Goal: Information Seeking & Learning: Learn about a topic

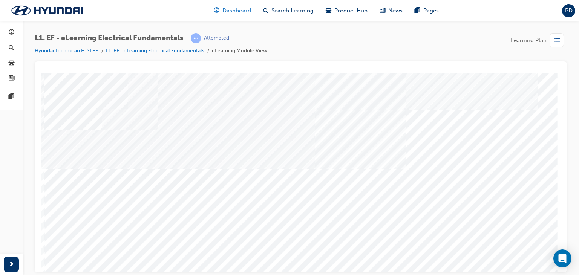
click at [233, 11] on span "Dashboard" at bounding box center [236, 10] width 29 height 9
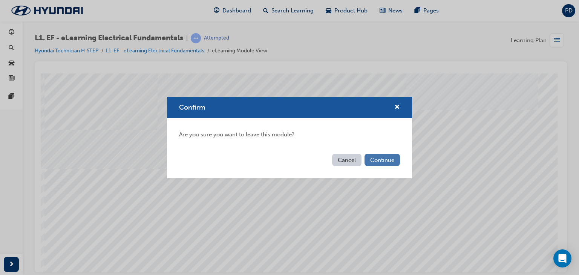
click at [385, 161] on button "Continue" at bounding box center [382, 160] width 35 height 12
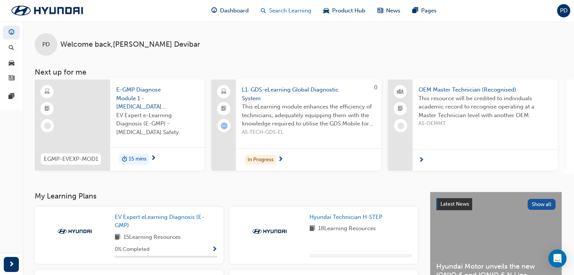
click at [294, 11] on span "Search Learning" at bounding box center [290, 10] width 42 height 9
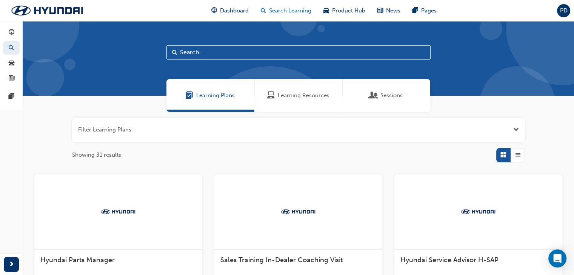
click at [292, 14] on span "Search Learning" at bounding box center [290, 10] width 42 height 9
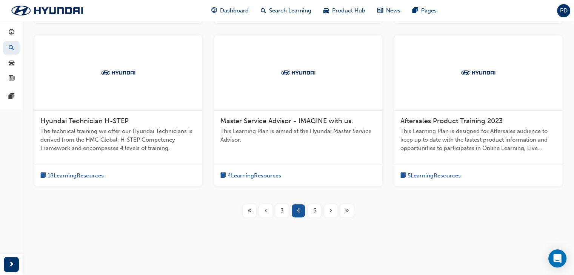
scroll to position [280, 0]
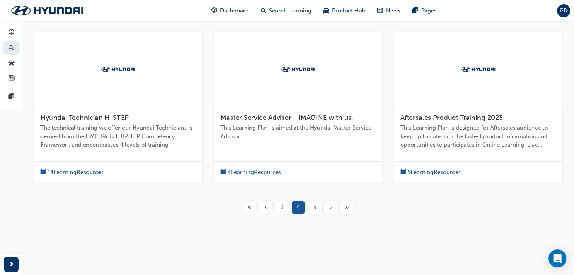
click at [115, 116] on span "Hyundai Technician H-STEP" at bounding box center [84, 117] width 88 height 8
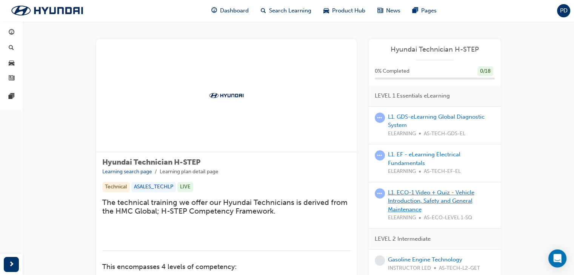
click at [435, 192] on link "L1. ECO-1 Video + Quiz - Vehicle Introduction, Safety and General Maintenance" at bounding box center [431, 201] width 86 height 24
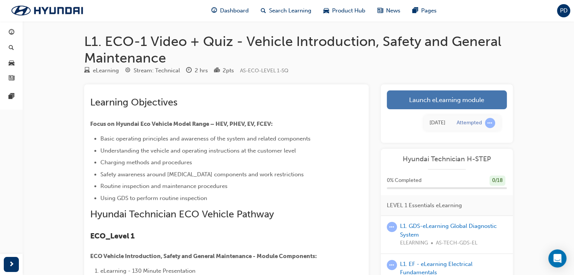
click at [454, 106] on link "Launch eLearning module" at bounding box center [446, 99] width 120 height 19
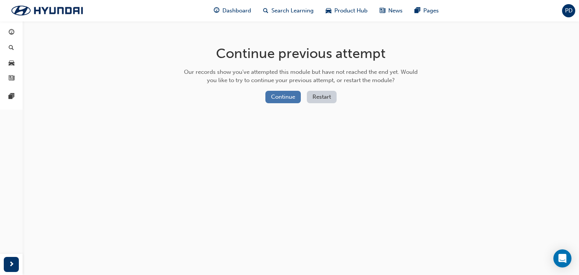
click at [284, 94] on button "Continue" at bounding box center [282, 97] width 35 height 12
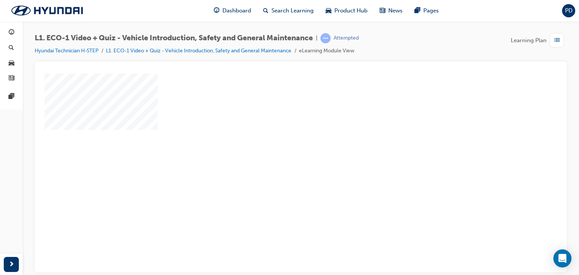
click at [279, 151] on div "play" at bounding box center [279, 151] width 0 height 0
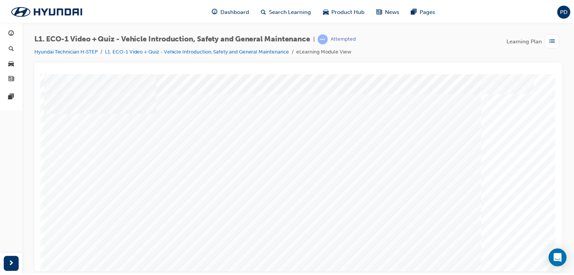
scroll to position [14, 0]
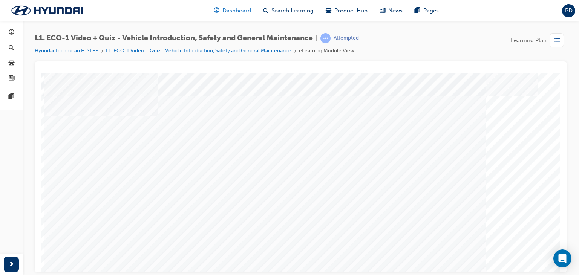
click at [238, 11] on span "Dashboard" at bounding box center [236, 10] width 29 height 9
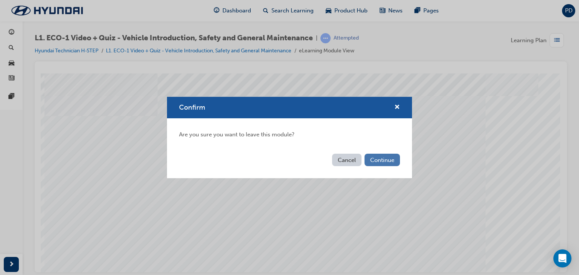
click at [379, 157] on button "Continue" at bounding box center [382, 160] width 35 height 12
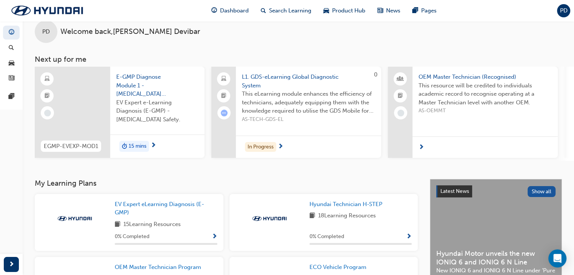
scroll to position [7, 0]
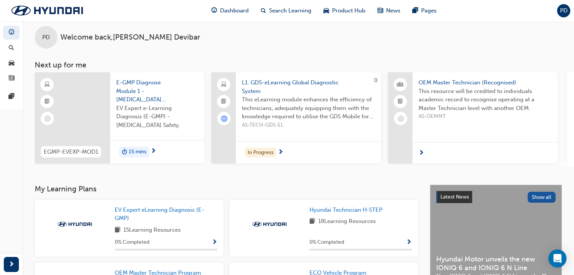
click at [294, 81] on span "L1. GDS-eLearning Global Diagnostic System" at bounding box center [308, 86] width 133 height 17
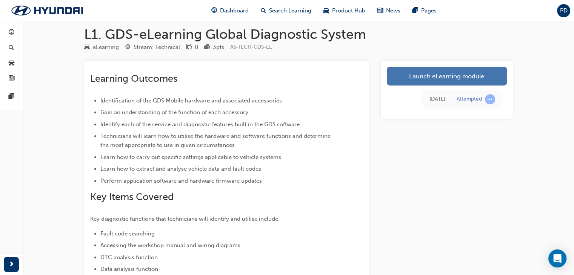
click at [410, 77] on link "Launch eLearning module" at bounding box center [446, 76] width 120 height 19
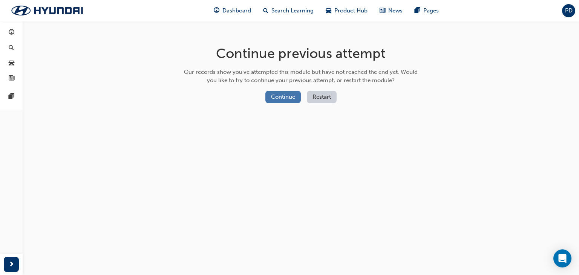
click at [290, 95] on button "Continue" at bounding box center [282, 97] width 35 height 12
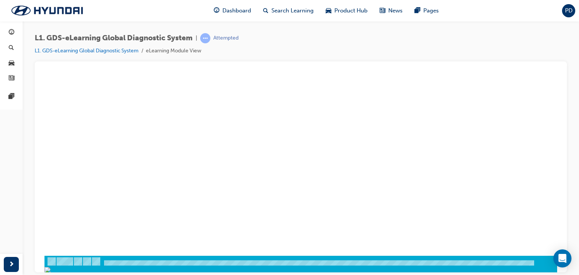
scroll to position [89, 0]
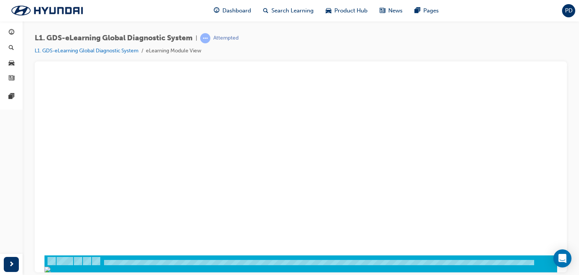
click at [279, 61] on div "play" at bounding box center [279, 61] width 0 height 0
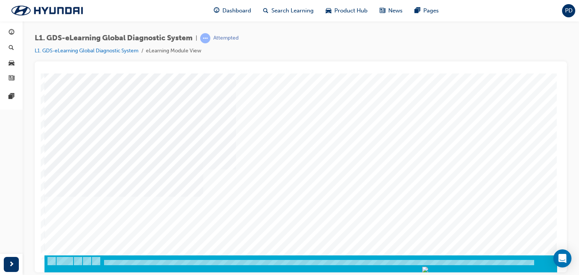
click at [321, 122] on div "Content Image Right" at bounding box center [300, 119] width 513 height 271
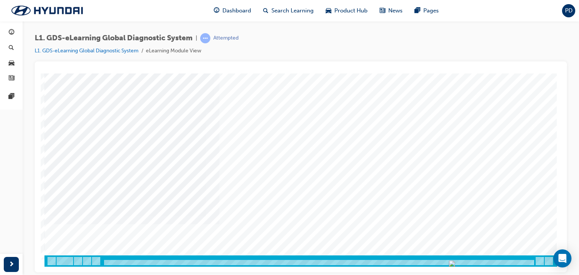
scroll to position [0, 0]
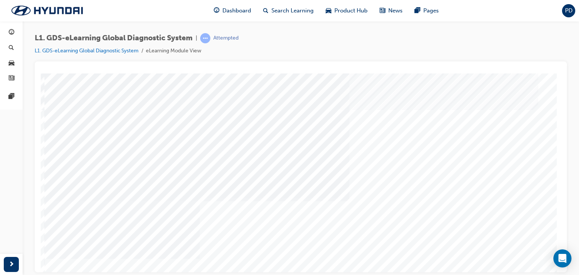
click at [529, 265] on div "Content Image Right" at bounding box center [300, 214] width 513 height 283
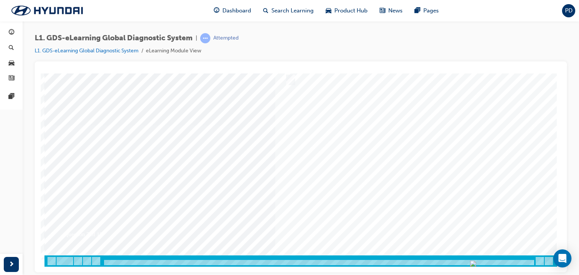
drag, startPoint x: 531, startPoint y: 262, endPoint x: 514, endPoint y: 264, distance: 16.3
click at [514, 264] on div at bounding box center [319, 263] width 432 height 6
click at [497, 252] on div "Question 7 of 15" at bounding box center [300, 125] width 513 height 283
drag, startPoint x: 529, startPoint y: 262, endPoint x: 439, endPoint y: 184, distance: 119.8
click at [450, 199] on div "Question 7 of 15" at bounding box center [300, 125] width 513 height 283
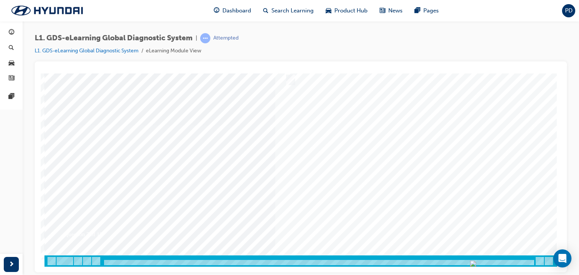
click at [516, 262] on div at bounding box center [319, 263] width 432 height 6
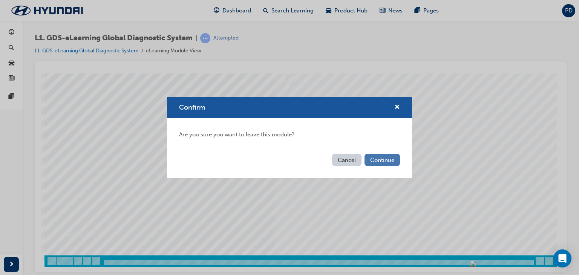
click at [382, 156] on button "Continue" at bounding box center [382, 160] width 35 height 12
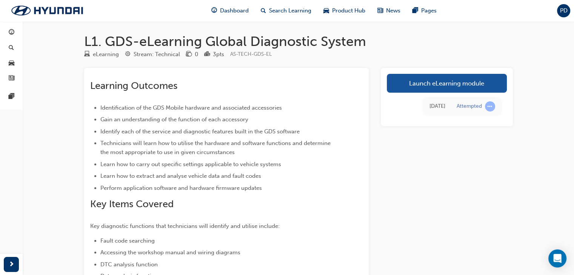
click at [469, 84] on link "Launch eLearning module" at bounding box center [446, 83] width 120 height 19
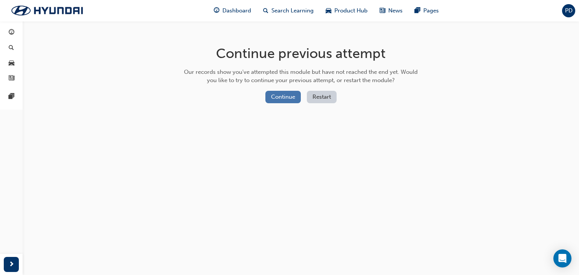
click at [284, 97] on button "Continue" at bounding box center [282, 97] width 35 height 12
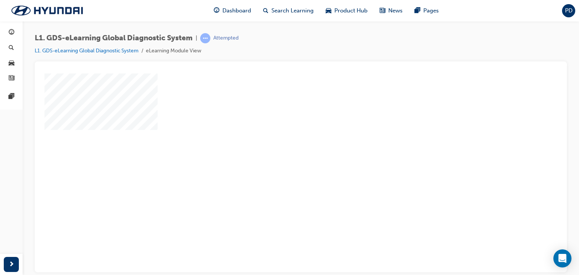
click at [279, 151] on div "play" at bounding box center [279, 151] width 0 height 0
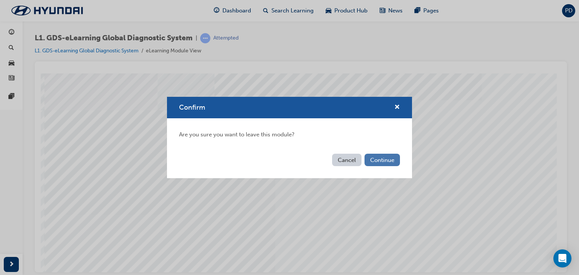
click at [381, 160] on button "Continue" at bounding box center [382, 160] width 35 height 12
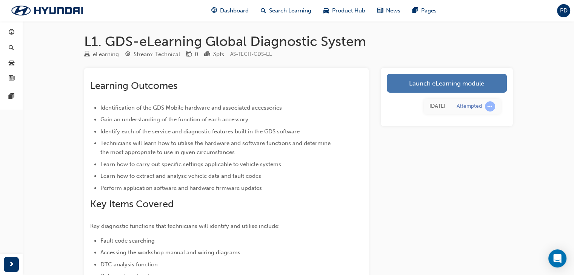
click at [456, 81] on link "Launch eLearning module" at bounding box center [446, 83] width 120 height 19
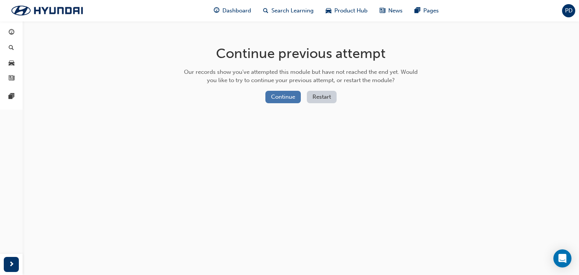
click at [293, 97] on button "Continue" at bounding box center [282, 97] width 35 height 12
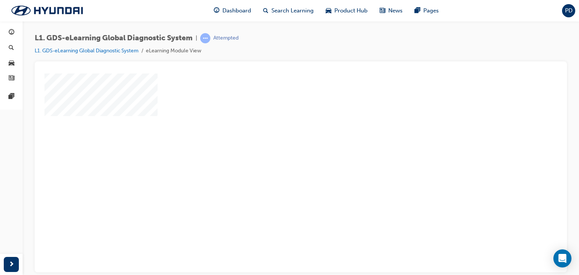
scroll to position [38, 0]
click at [279, 113] on div "play" at bounding box center [279, 113] width 0 height 0
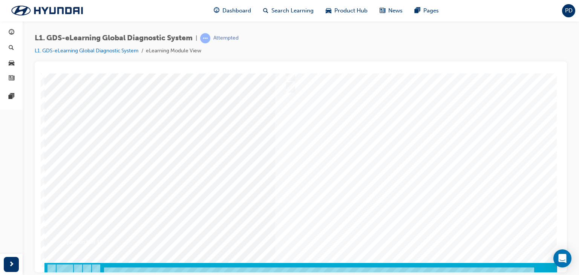
scroll to position [89, 0]
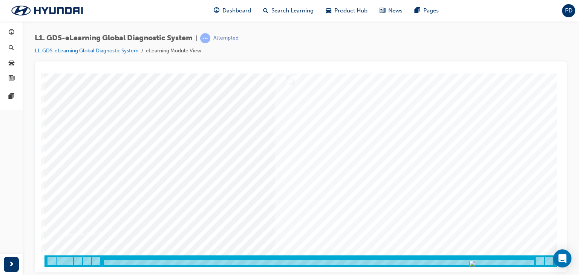
click at [515, 261] on div at bounding box center [319, 263] width 432 height 6
click at [498, 253] on div "Question 6 of 15" at bounding box center [300, 125] width 513 height 283
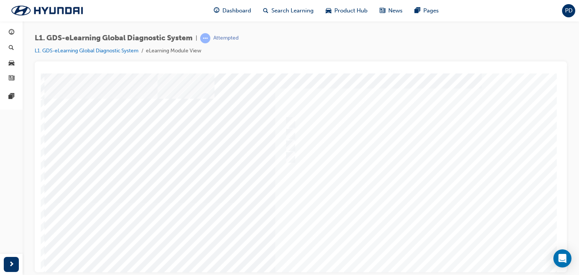
scroll to position [0, 0]
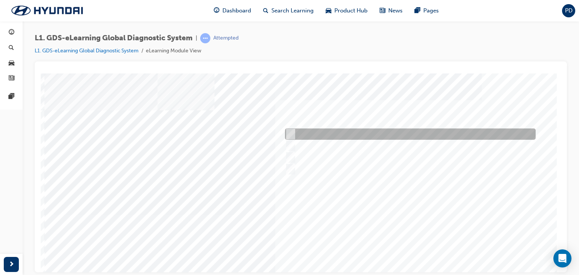
click at [293, 129] on div at bounding box center [408, 134] width 251 height 11
checkbox input "true"
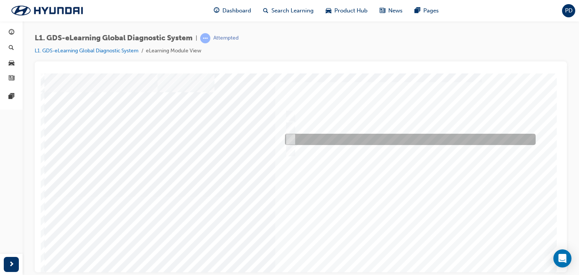
scroll to position [89, 0]
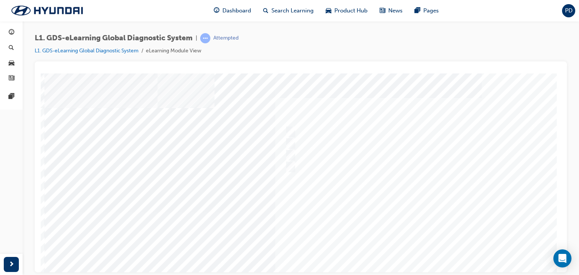
scroll to position [0, 0]
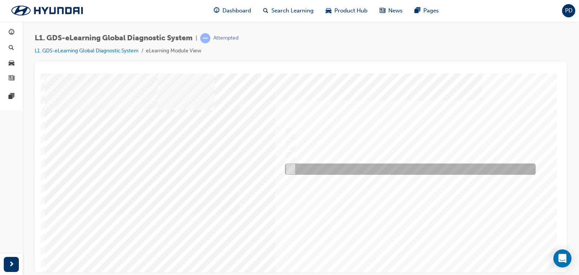
click at [291, 167] on input "When there is a failure during the Auto Mode upgrade" at bounding box center [289, 169] width 8 height 8
radio input "true"
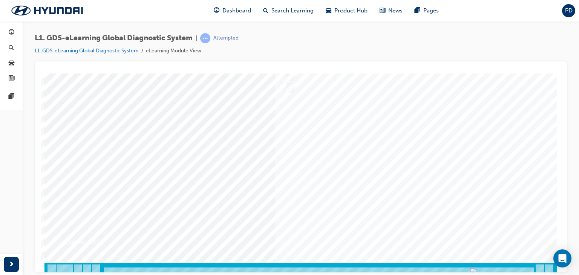
scroll to position [89, 0]
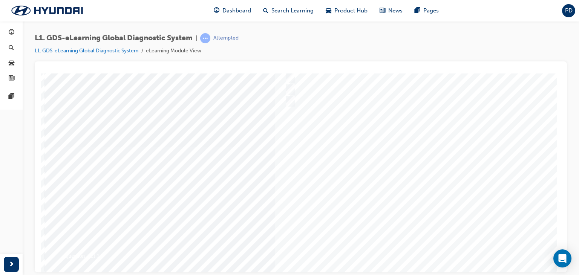
scroll to position [0, 0]
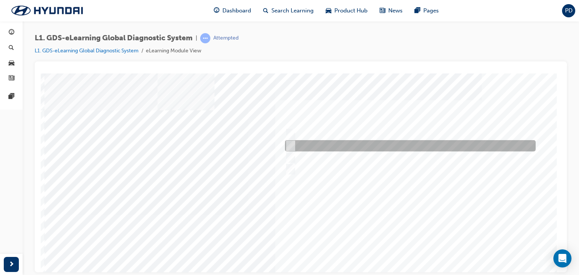
click at [290, 143] on input "S/W Management" at bounding box center [289, 146] width 8 height 8
radio input "true"
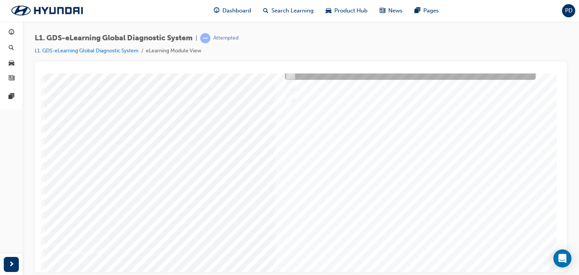
scroll to position [89, 0]
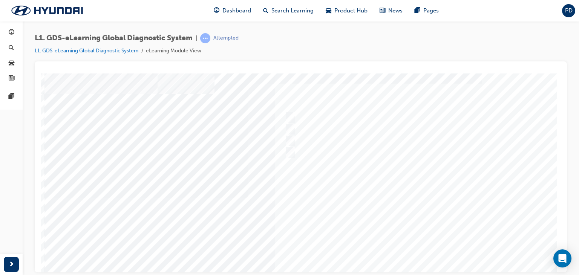
scroll to position [0, 0]
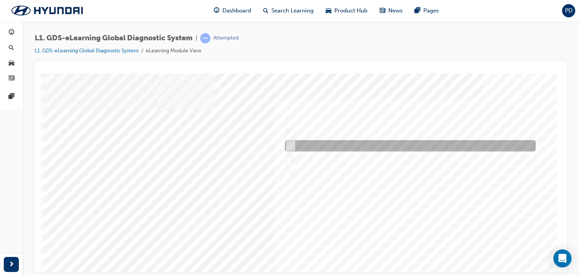
drag, startPoint x: 291, startPoint y: 147, endPoint x: 299, endPoint y: 147, distance: 7.9
click at [299, 147] on div at bounding box center [408, 145] width 251 height 11
radio input "true"
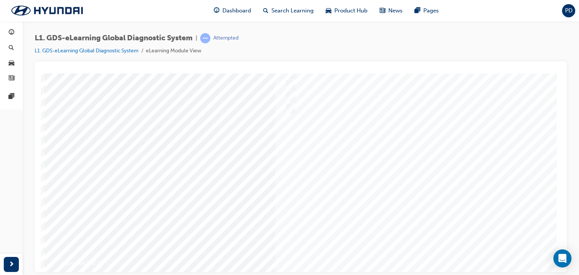
scroll to position [89, 0]
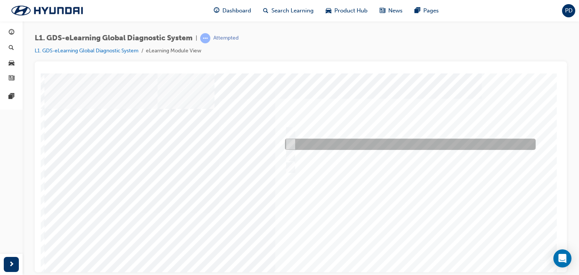
scroll to position [0, 0]
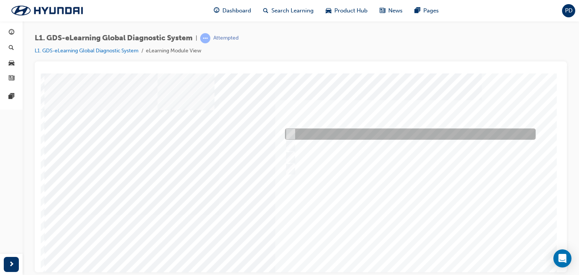
click at [291, 132] on input "S/W Management" at bounding box center [289, 134] width 8 height 8
radio input "true"
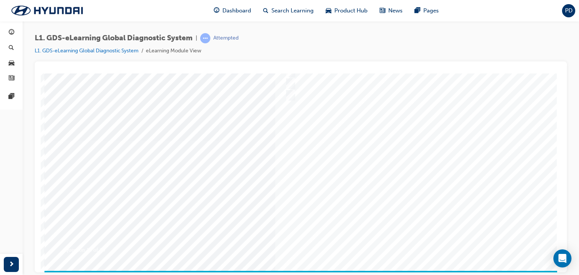
scroll to position [89, 0]
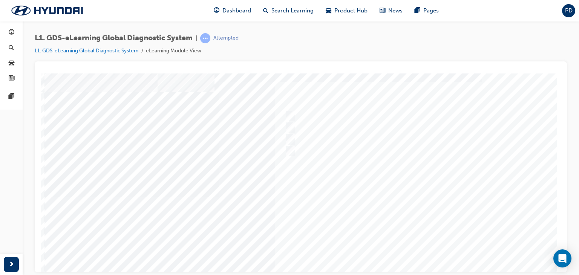
scroll to position [0, 0]
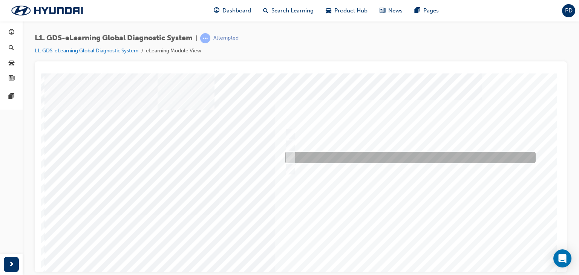
drag, startPoint x: 293, startPoint y: 155, endPoint x: 365, endPoint y: 164, distance: 73.0
click at [296, 155] on div at bounding box center [408, 157] width 251 height 11
radio input "true"
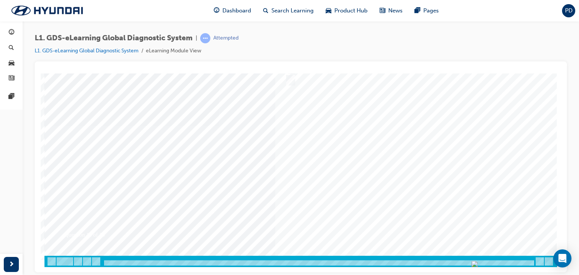
scroll to position [89, 0]
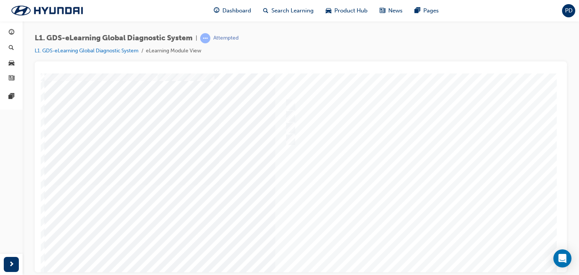
scroll to position [0, 0]
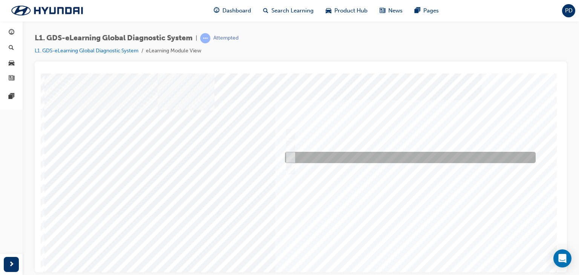
drag, startPoint x: 293, startPoint y: 156, endPoint x: 345, endPoint y: 161, distance: 53.0
click at [295, 156] on div at bounding box center [408, 157] width 251 height 11
radio input "true"
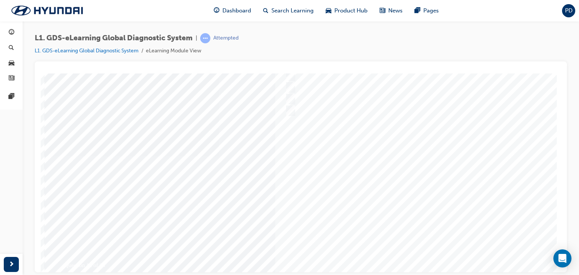
scroll to position [89, 0]
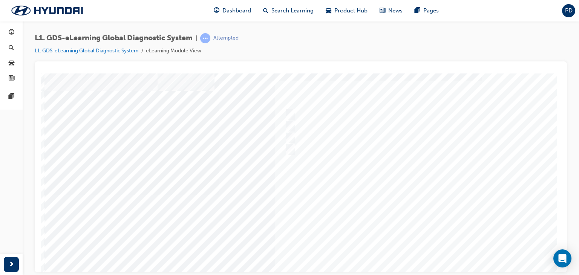
scroll to position [0, 0]
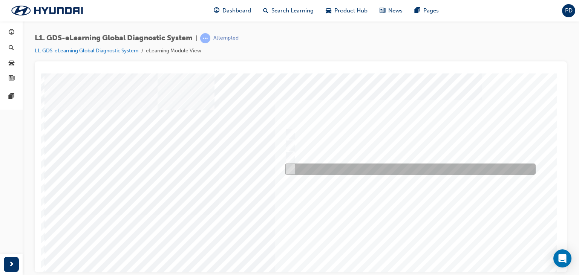
click at [288, 170] on input "Select the data you don’t need" at bounding box center [289, 169] width 8 height 8
radio input "true"
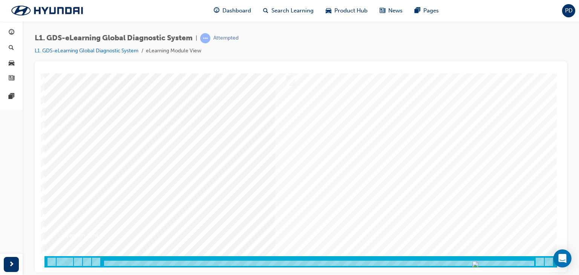
scroll to position [89, 0]
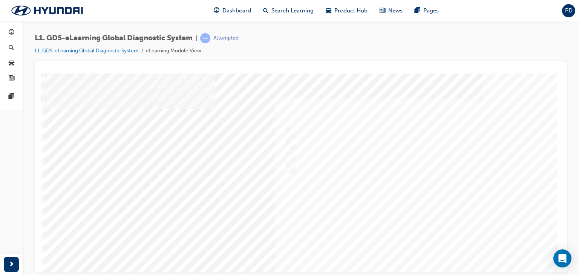
scroll to position [0, 0]
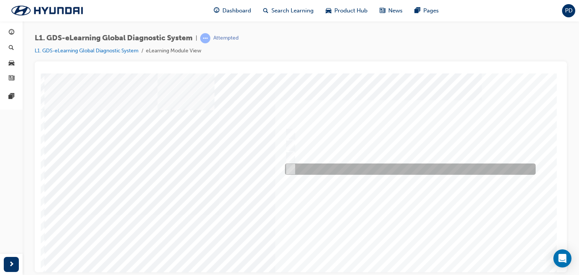
drag, startPoint x: 290, startPoint y: 167, endPoint x: 351, endPoint y: 174, distance: 61.9
click at [290, 167] on input "Provides software updates for GDS & VCI" at bounding box center [289, 169] width 8 height 8
radio input "true"
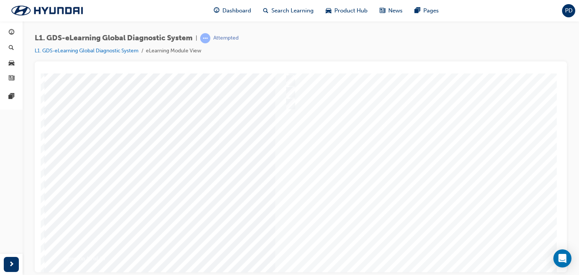
scroll to position [89, 0]
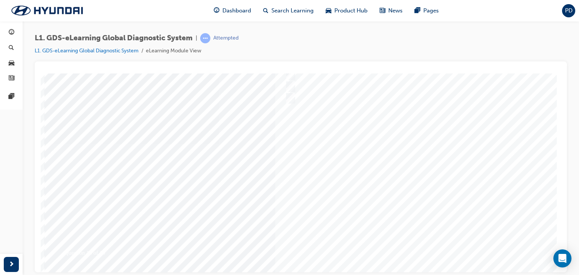
scroll to position [0, 0]
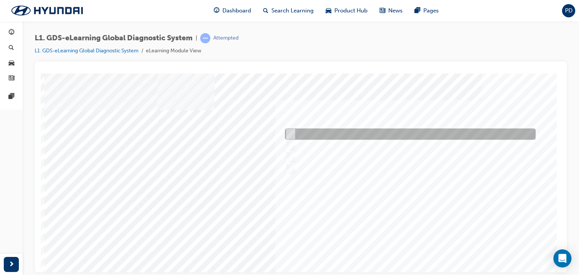
drag, startPoint x: 289, startPoint y: 134, endPoint x: 322, endPoint y: 174, distance: 51.7
click at [290, 135] on input "0701" at bounding box center [289, 134] width 8 height 8
radio input "true"
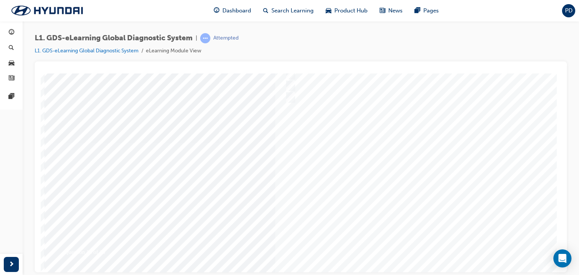
scroll to position [89, 0]
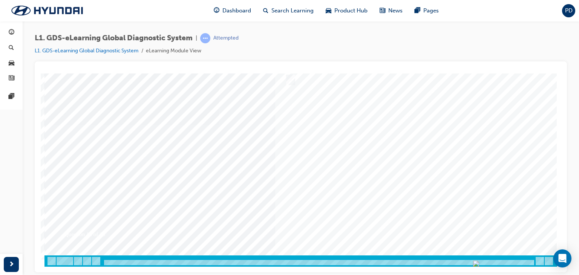
click at [415, 226] on div at bounding box center [300, 125] width 513 height 283
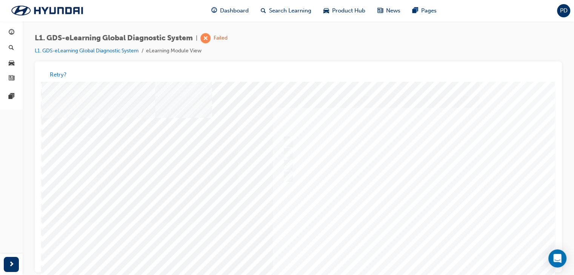
scroll to position [0, 0]
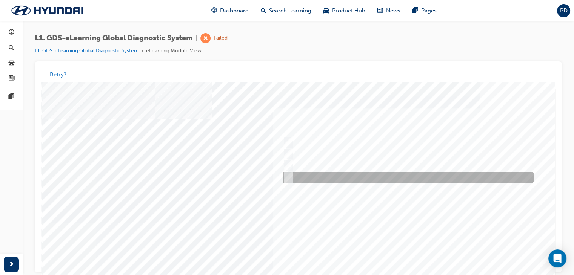
drag, startPoint x: 285, startPoint y: 175, endPoint x: 340, endPoint y: 182, distance: 55.5
click at [287, 175] on input "Six" at bounding box center [286, 178] width 8 height 8
radio input "true"
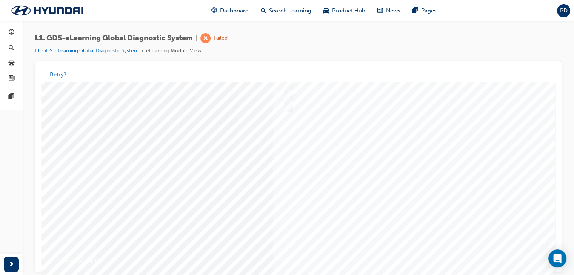
scroll to position [89, 0]
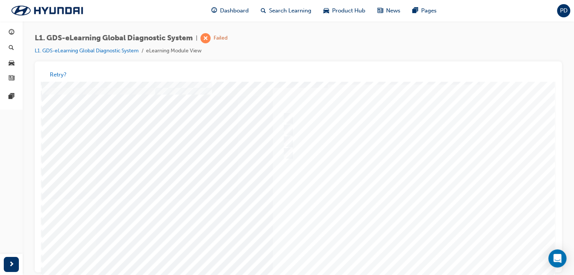
scroll to position [0, 0]
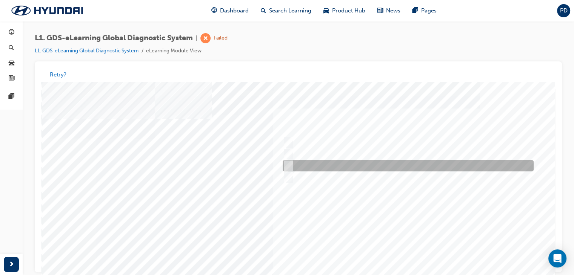
click at [291, 164] on div at bounding box center [406, 166] width 251 height 11
radio input "true"
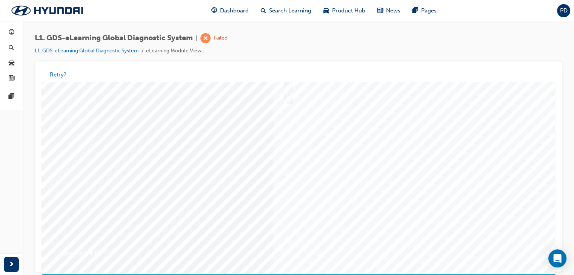
scroll to position [89, 0]
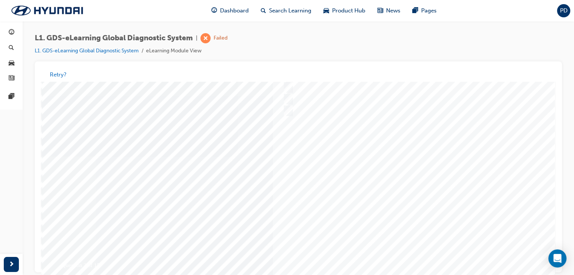
scroll to position [0, 0]
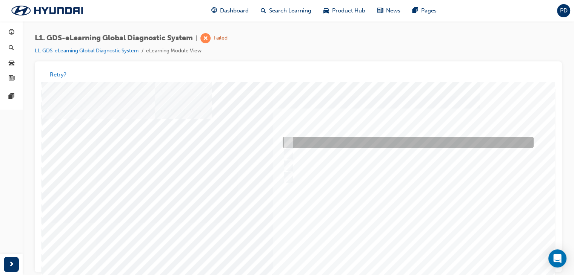
click at [290, 141] on input "Smart EV Solution" at bounding box center [286, 143] width 8 height 8
checkbox input "true"
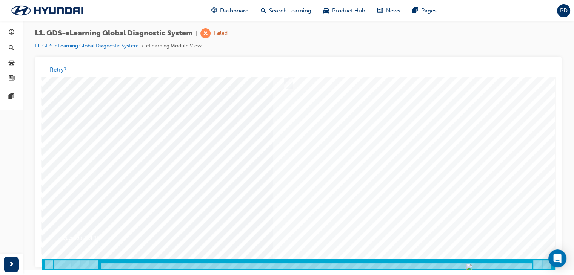
scroll to position [5, 0]
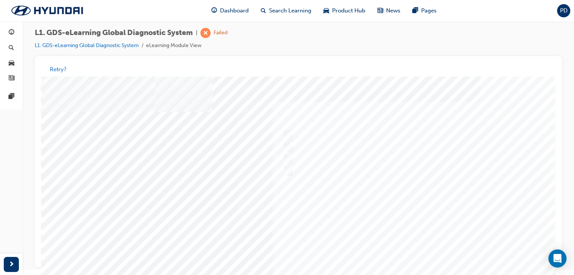
scroll to position [0, 0]
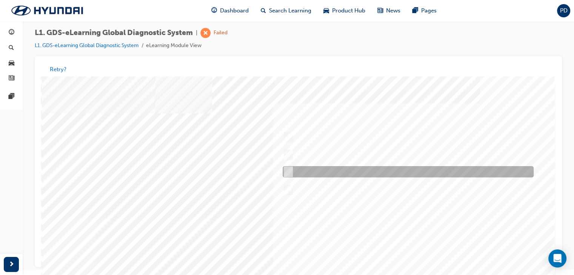
click at [291, 169] on div at bounding box center [406, 172] width 251 height 11
radio input "true"
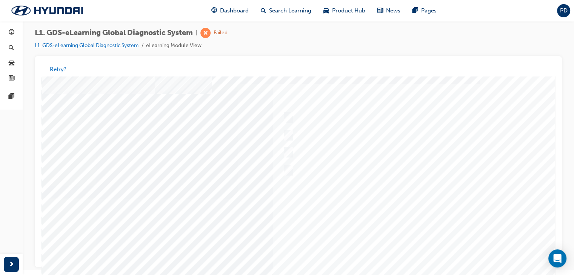
scroll to position [89, 0]
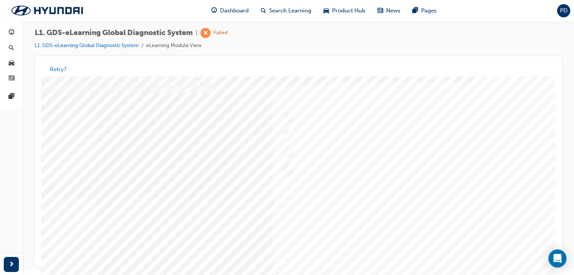
scroll to position [0, 0]
click at [289, 135] on div at bounding box center [298, 218] width 513 height 283
click at [291, 136] on div at bounding box center [406, 137] width 251 height 11
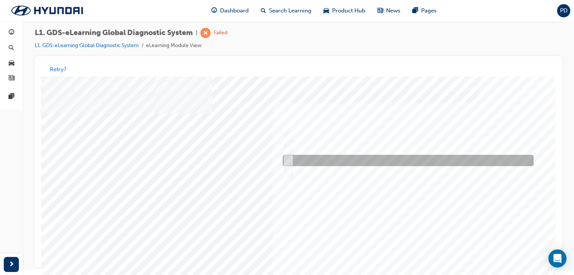
drag, startPoint x: 285, startPoint y: 159, endPoint x: 337, endPoint y: 159, distance: 52.4
click at [285, 158] on input "From GDS Smart Toolbox by selecting Service Information" at bounding box center [286, 161] width 8 height 8
checkbox input "true"
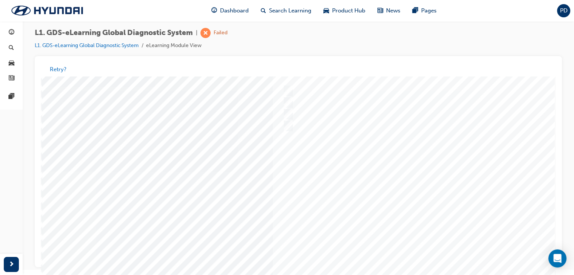
scroll to position [89, 0]
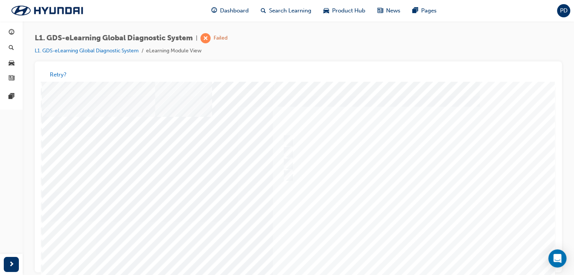
scroll to position [0, 0]
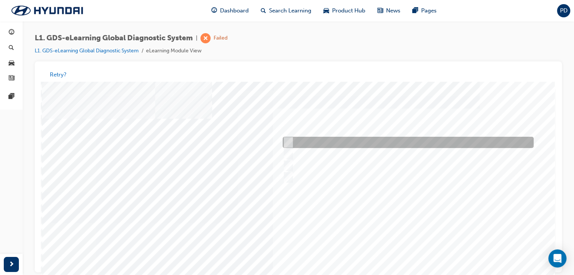
click at [290, 141] on input "Remove the component and check for operation" at bounding box center [286, 143] width 8 height 8
checkbox input "true"
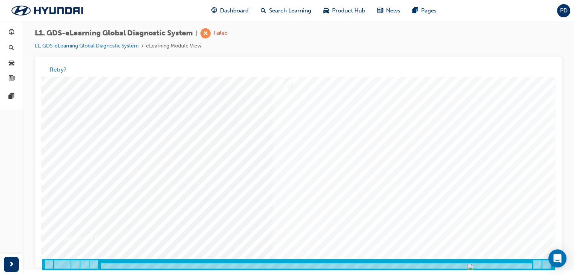
scroll to position [5, 0]
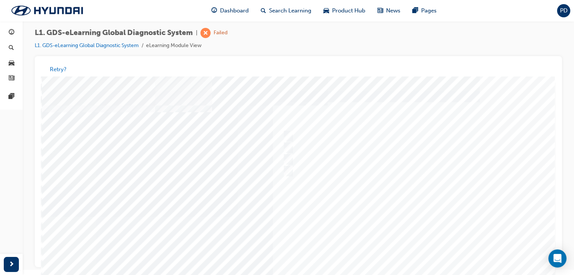
scroll to position [0, 0]
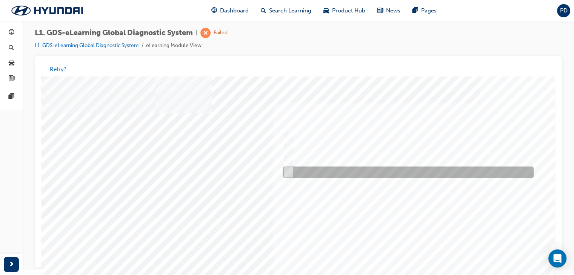
drag, startPoint x: 287, startPoint y: 169, endPoint x: 355, endPoint y: 178, distance: 68.1
click at [292, 169] on div at bounding box center [406, 172] width 251 height 11
radio input "true"
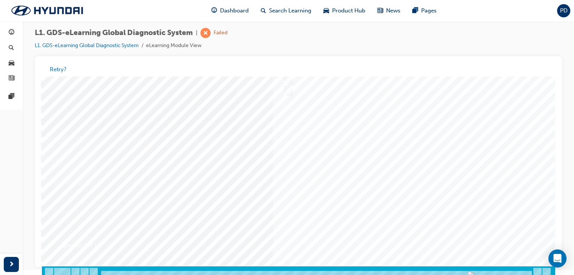
scroll to position [89, 0]
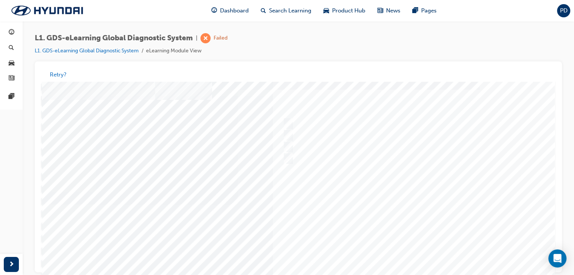
scroll to position [0, 0]
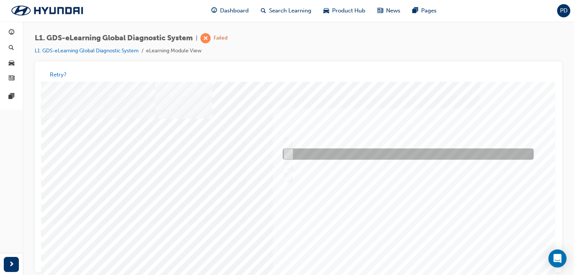
click at [288, 154] on input "S/W Management" at bounding box center [286, 154] width 8 height 8
radio input "true"
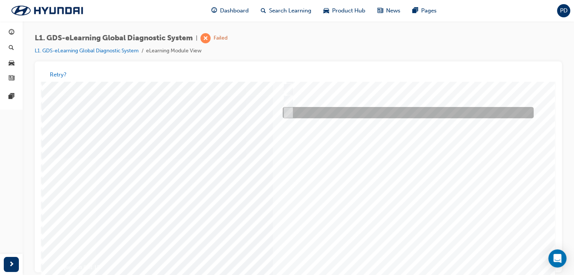
scroll to position [89, 0]
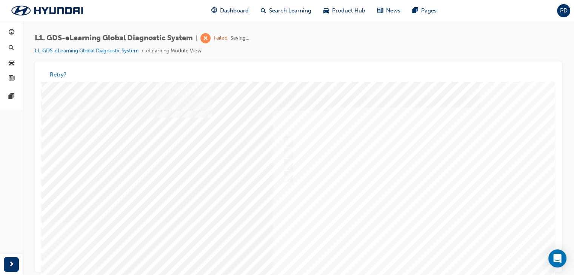
scroll to position [0, 0]
click at [291, 174] on div at bounding box center [298, 223] width 513 height 283
click at [295, 174] on div at bounding box center [406, 177] width 251 height 11
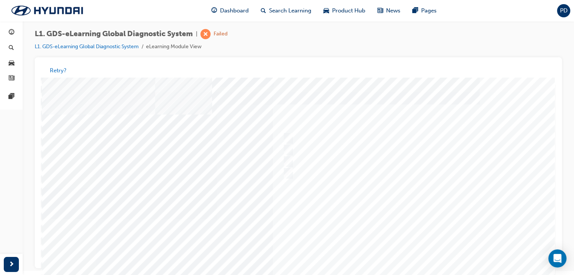
scroll to position [5, 0]
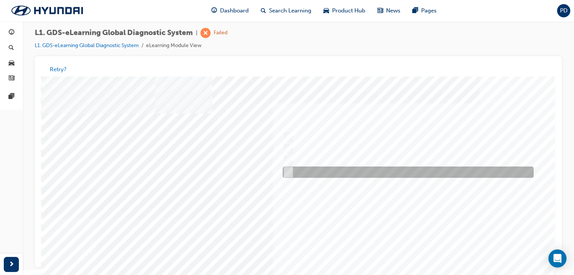
click at [287, 172] on input "Data Saving" at bounding box center [286, 173] width 8 height 8
radio input "true"
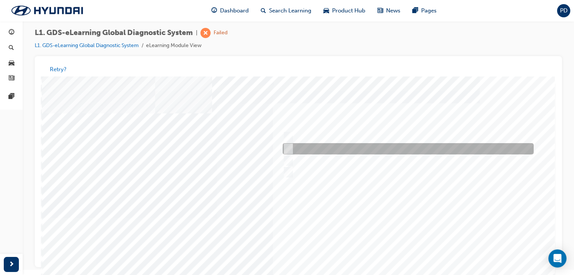
drag, startPoint x: 287, startPoint y: 147, endPoint x: 409, endPoint y: 175, distance: 125.5
click at [288, 146] on input "Data Recording" at bounding box center [286, 149] width 8 height 8
radio input "true"
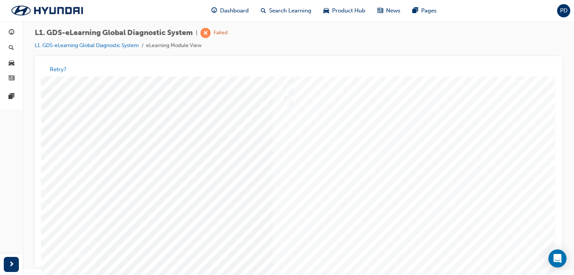
scroll to position [89, 0]
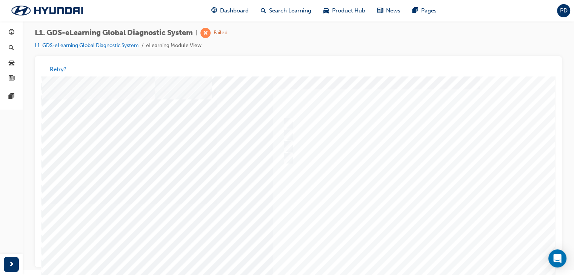
scroll to position [0, 0]
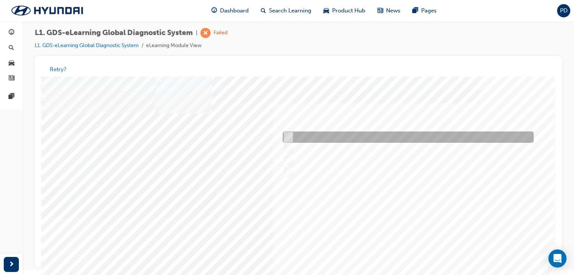
click at [286, 138] on input "S/W Management" at bounding box center [286, 137] width 8 height 8
radio input "true"
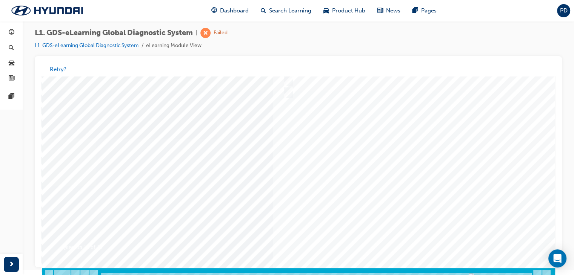
scroll to position [89, 0]
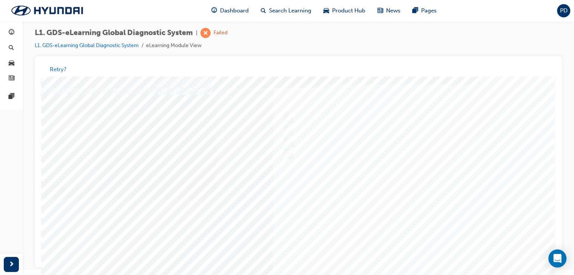
scroll to position [0, 0]
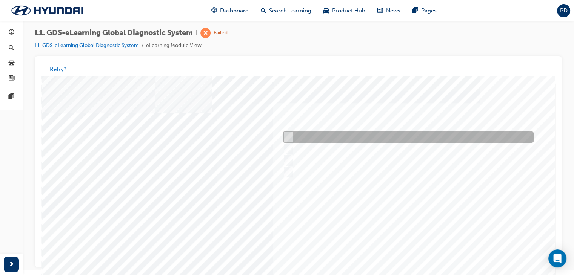
drag, startPoint x: 289, startPoint y: 135, endPoint x: 314, endPoint y: 132, distance: 25.1
click at [290, 135] on input "To view measured data of the vehicle" at bounding box center [286, 137] width 8 height 8
radio input "true"
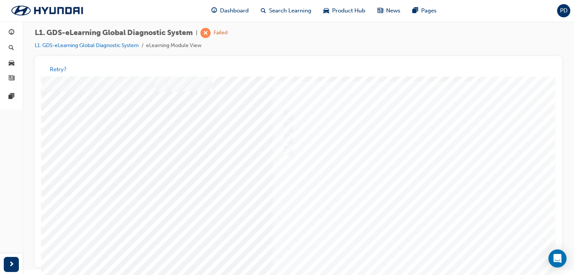
scroll to position [89, 0]
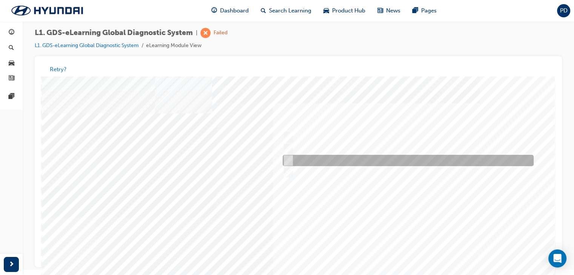
click at [289, 159] on input "Active, Pending and History" at bounding box center [286, 161] width 8 height 8
radio input "true"
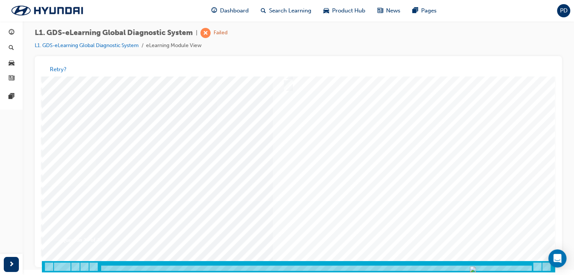
scroll to position [89, 0]
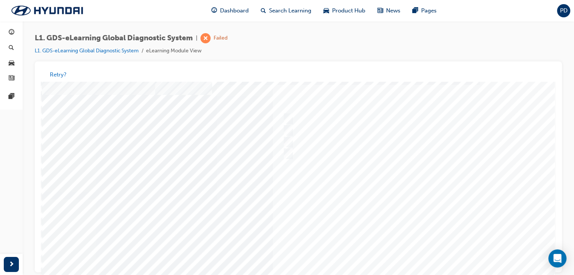
scroll to position [0, 0]
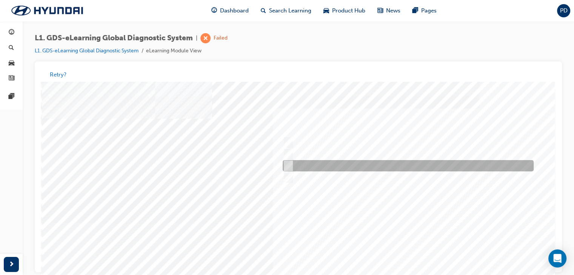
click at [288, 165] on input "Records the data that has been selected" at bounding box center [286, 166] width 8 height 8
radio input "true"
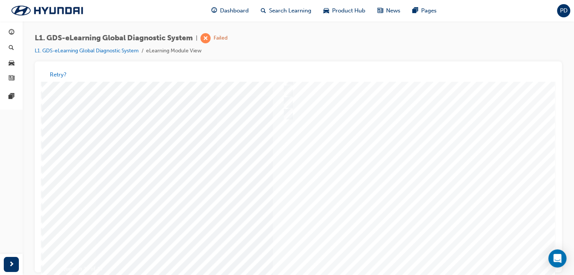
scroll to position [89, 0]
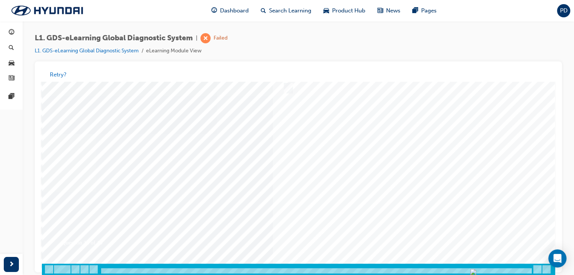
click at [416, 233] on div at bounding box center [298, 133] width 513 height 283
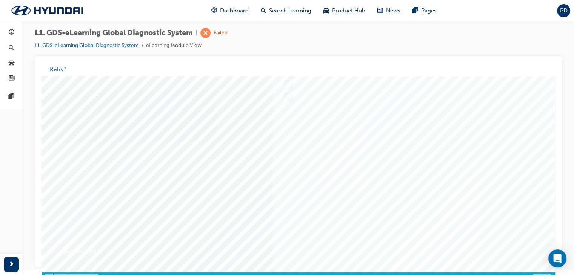
scroll to position [14, 0]
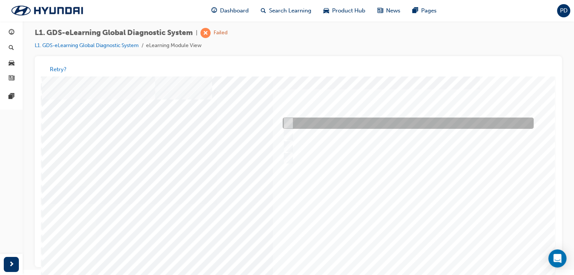
click at [285, 122] on input "Generates a report to Technical Assistance Group" at bounding box center [286, 124] width 8 height 8
radio input "true"
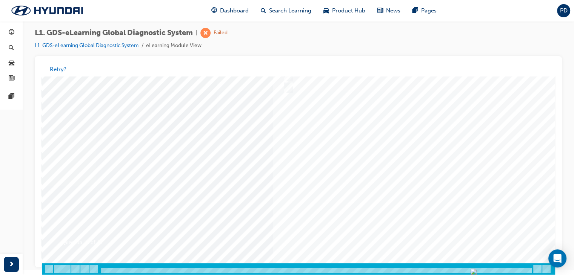
scroll to position [89, 0]
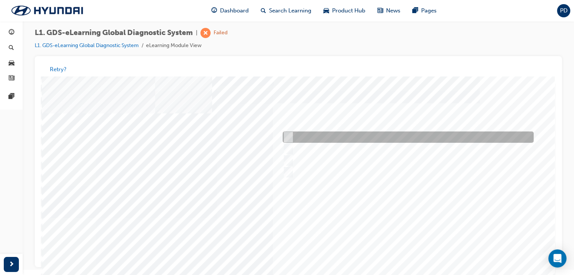
click at [292, 135] on div at bounding box center [406, 137] width 251 height 11
radio input "true"
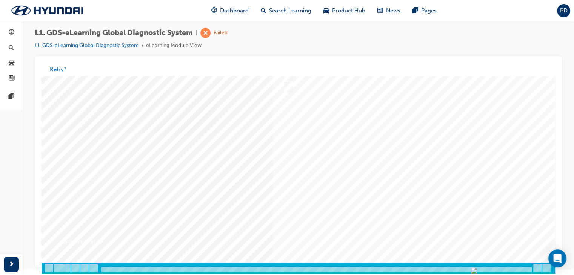
scroll to position [89, 0]
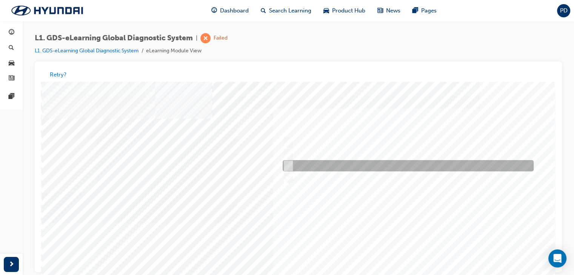
drag, startPoint x: 288, startPoint y: 165, endPoint x: 413, endPoint y: 179, distance: 125.5
click at [301, 165] on div at bounding box center [406, 166] width 251 height 11
radio input "true"
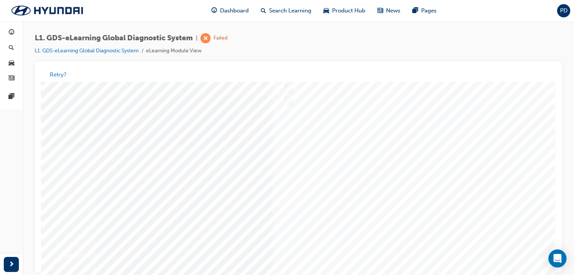
scroll to position [89, 0]
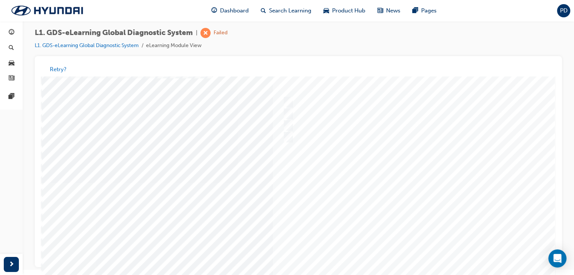
scroll to position [0, 0]
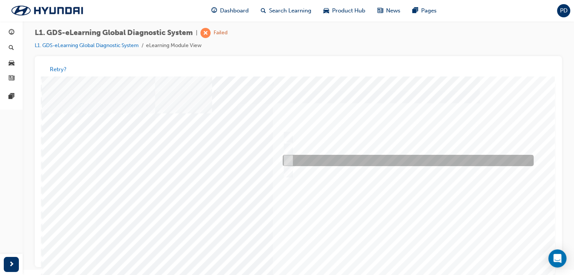
click at [288, 160] on input "Notification on a new update" at bounding box center [286, 161] width 8 height 8
radio input "true"
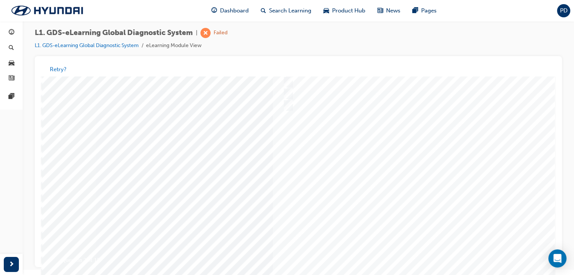
scroll to position [89, 0]
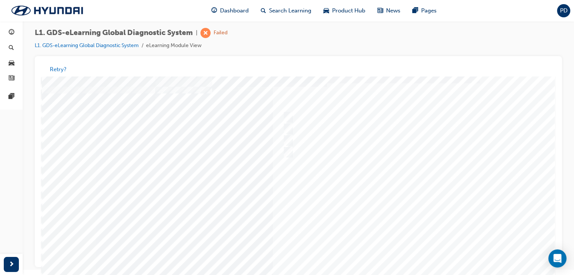
scroll to position [0, 0]
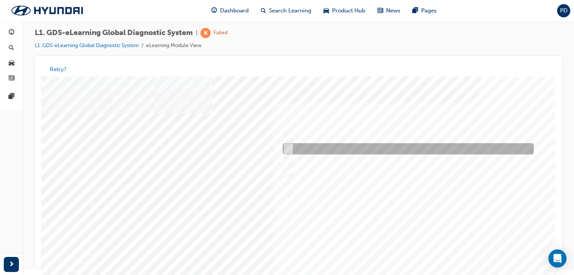
click at [288, 149] on input "User Guide" at bounding box center [286, 149] width 8 height 8
checkbox input "true"
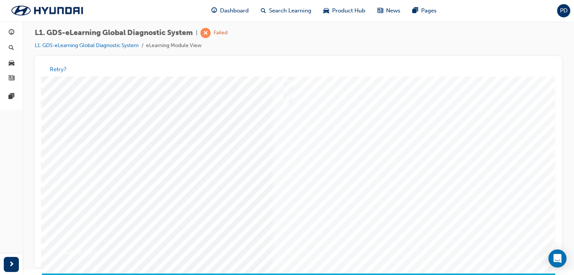
scroll to position [89, 0]
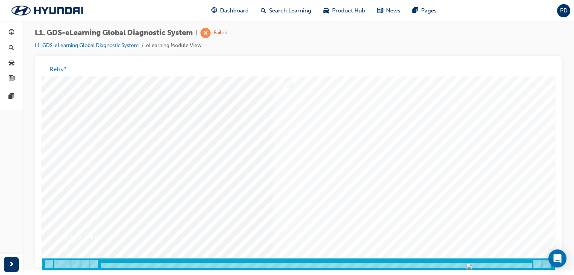
click at [408, 148] on div at bounding box center [298, 128] width 513 height 283
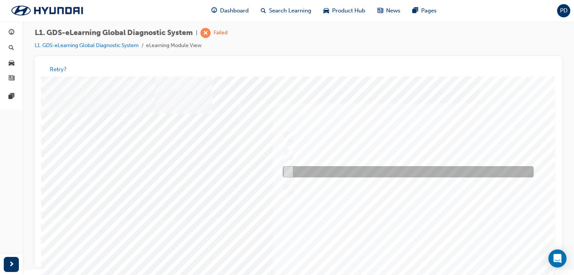
scroll to position [0, 0]
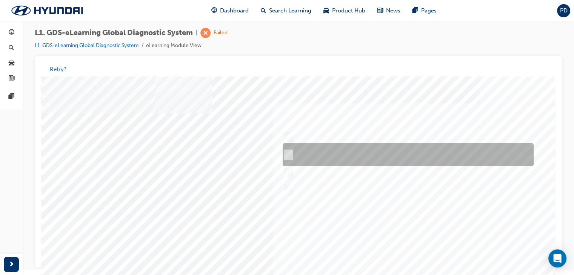
drag, startPoint x: 288, startPoint y: 153, endPoint x: 349, endPoint y: 154, distance: 61.1
click at [288, 153] on input "START the engine and do not turn the ignition key to the OFF position during th…" at bounding box center [286, 155] width 8 height 8
radio input "true"
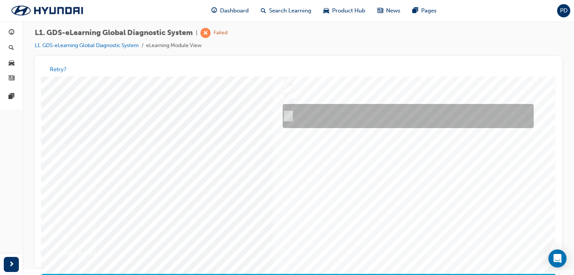
scroll to position [89, 0]
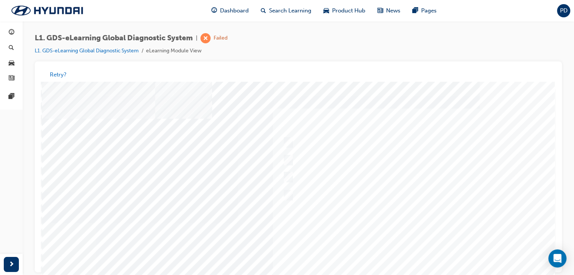
scroll to position [0, 0]
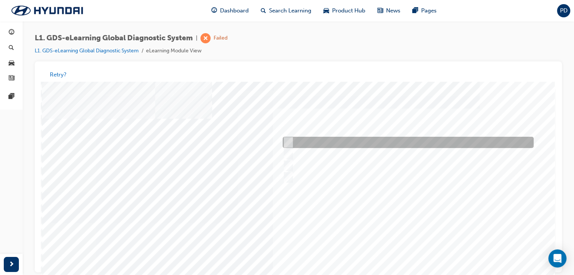
drag, startPoint x: 290, startPoint y: 141, endPoint x: 422, endPoint y: 158, distance: 133.2
click at [293, 141] on div at bounding box center [406, 142] width 251 height 11
checkbox input "true"
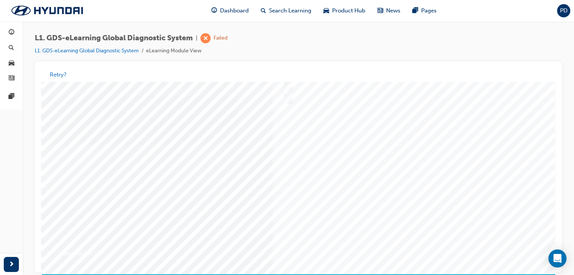
scroll to position [89, 0]
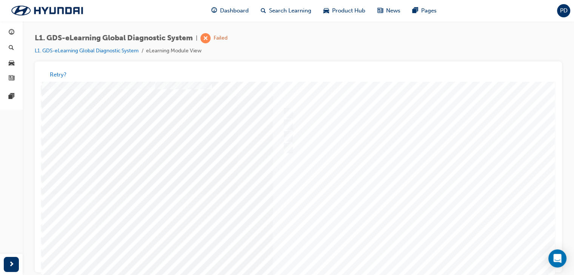
scroll to position [0, 0]
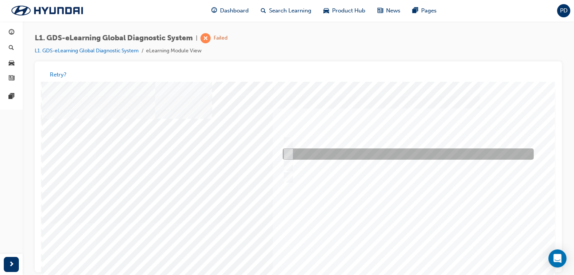
click at [290, 152] on input "Physically look at the component to check if it’s operating" at bounding box center [286, 154] width 8 height 8
checkbox input "true"
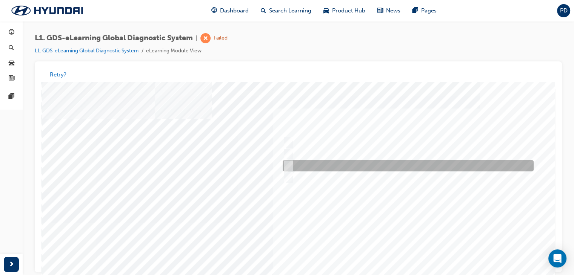
click at [329, 165] on div at bounding box center [406, 166] width 251 height 11
checkbox input "true"
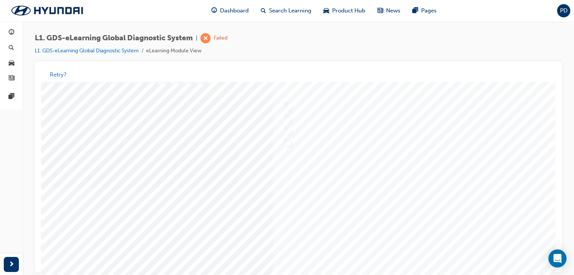
scroll to position [38, 0]
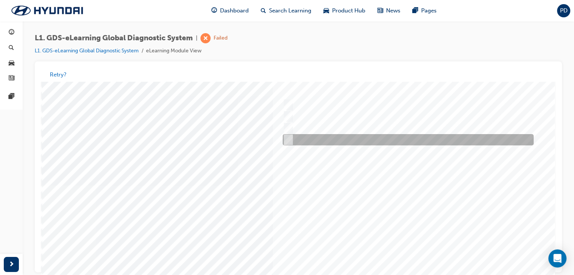
drag, startPoint x: 287, startPoint y: 140, endPoint x: 297, endPoint y: 101, distance: 39.7
click at [287, 140] on input "Hear if the component to check for operation" at bounding box center [286, 140] width 8 height 8
checkbox input "true"
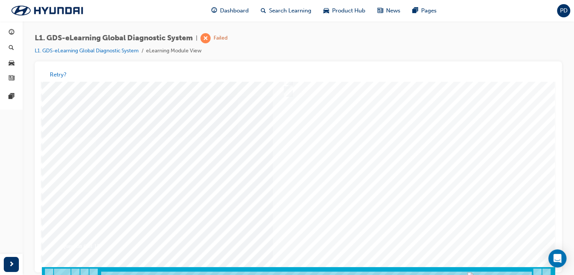
scroll to position [89, 0]
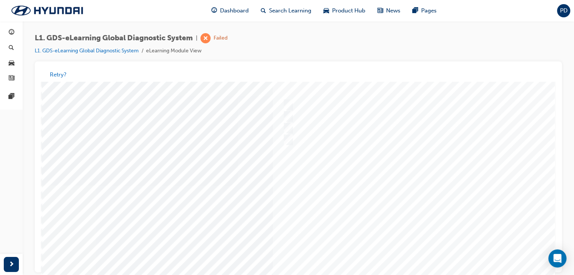
scroll to position [0, 0]
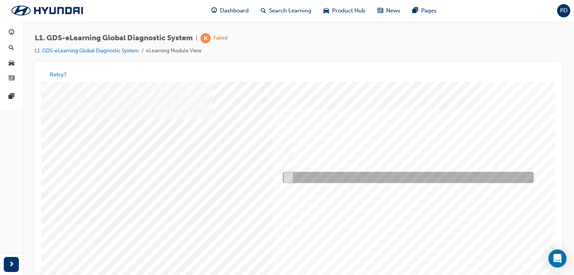
click at [290, 176] on input "When there is a failure during the Auto Mode upgrade" at bounding box center [286, 178] width 8 height 8
radio input "true"
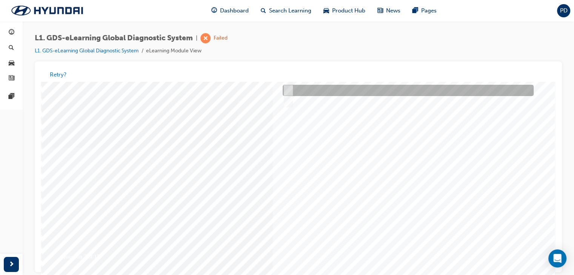
scroll to position [89, 0]
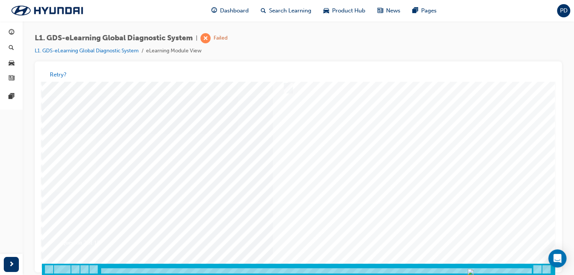
click at [417, 238] on div at bounding box center [298, 133] width 513 height 283
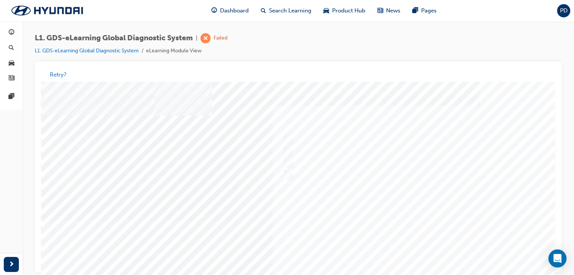
scroll to position [0, 0]
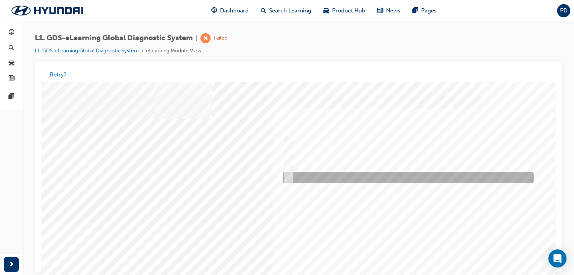
click at [289, 176] on input "Actuation Test" at bounding box center [286, 178] width 8 height 8
radio input "true"
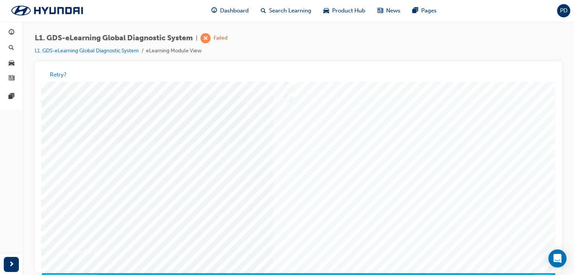
scroll to position [89, 0]
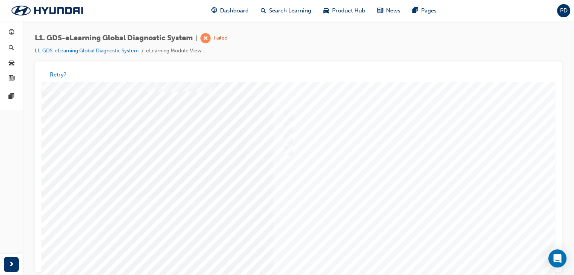
scroll to position [0, 0]
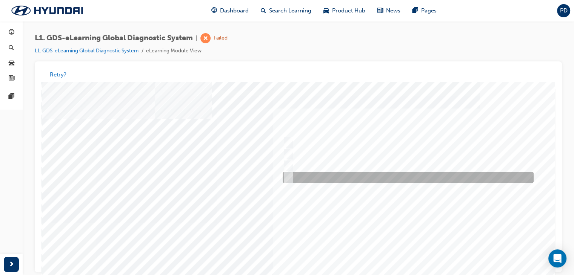
click at [286, 176] on input "Data Saving" at bounding box center [286, 178] width 8 height 8
radio input "true"
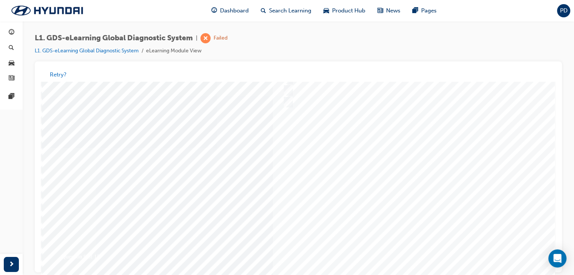
scroll to position [89, 0]
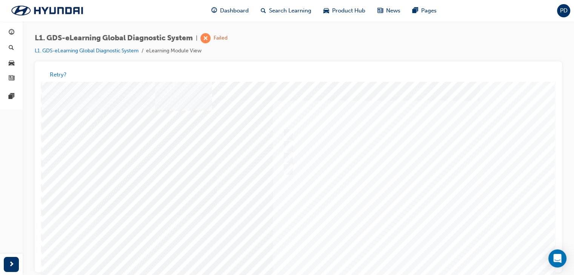
scroll to position [0, 0]
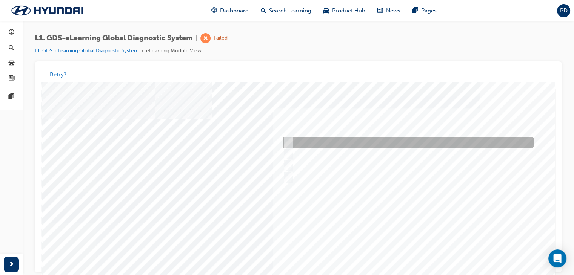
click at [289, 143] on input "S/W Management" at bounding box center [286, 143] width 8 height 8
radio input "true"
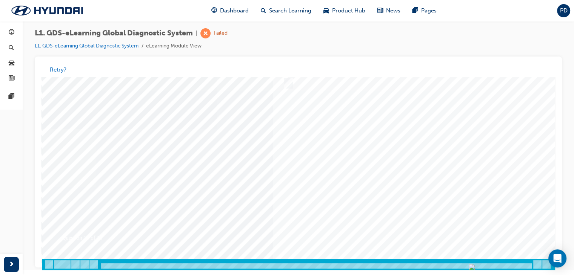
scroll to position [5, 0]
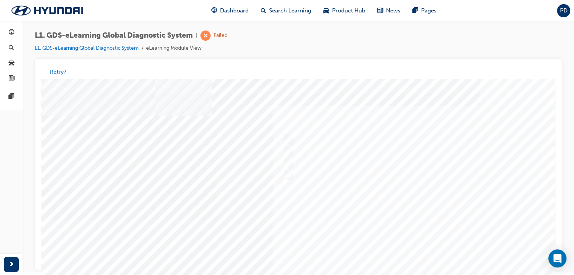
scroll to position [0, 0]
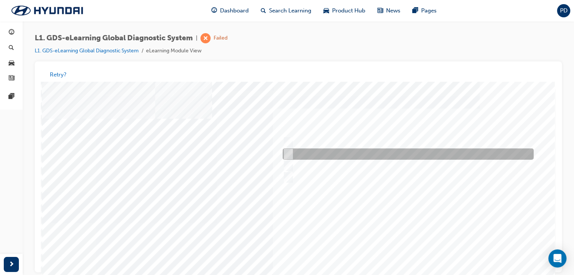
drag, startPoint x: 290, startPoint y: 156, endPoint x: 340, endPoint y: 163, distance: 51.0
click at [296, 155] on div at bounding box center [406, 154] width 251 height 11
radio input "true"
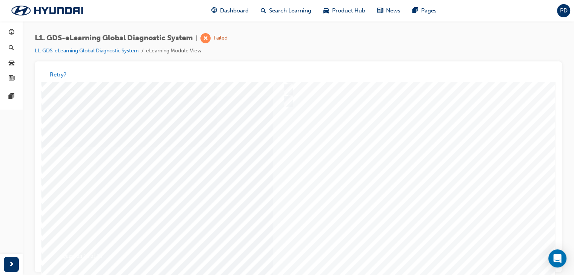
scroll to position [89, 0]
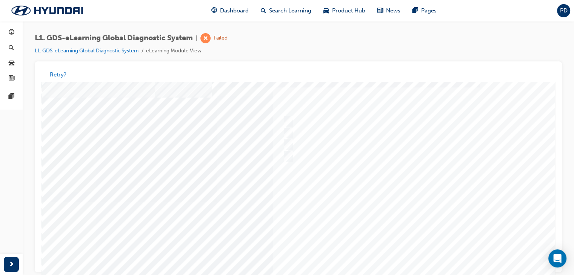
scroll to position [0, 0]
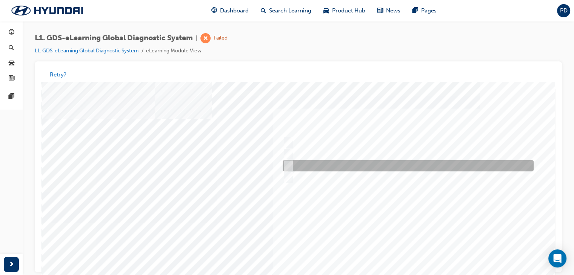
drag, startPoint x: 287, startPoint y: 165, endPoint x: 333, endPoint y: 166, distance: 46.8
click at [287, 164] on input "Active, Pending and History" at bounding box center [286, 166] width 8 height 8
radio input "true"
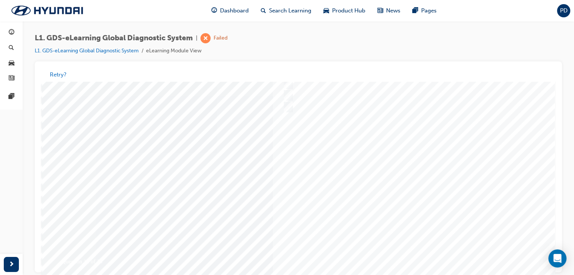
scroll to position [89, 0]
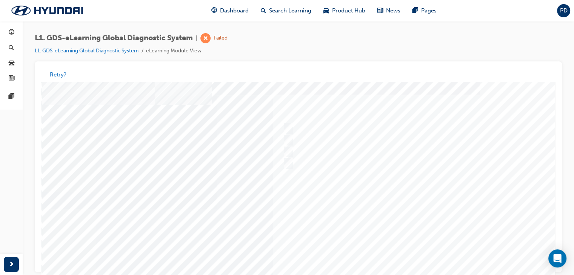
scroll to position [0, 0]
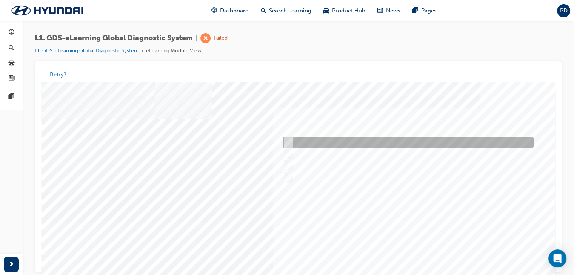
click at [290, 141] on input "Freezes the data that has been selected" at bounding box center [286, 143] width 8 height 8
radio input "true"
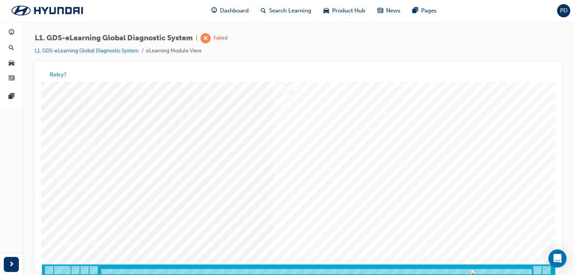
scroll to position [89, 0]
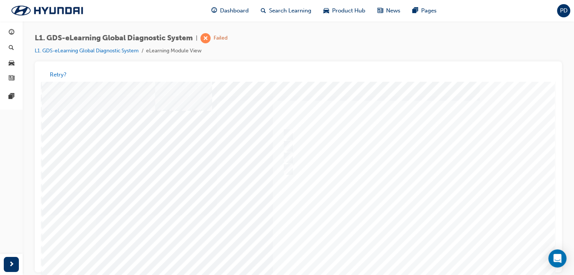
scroll to position [0, 0]
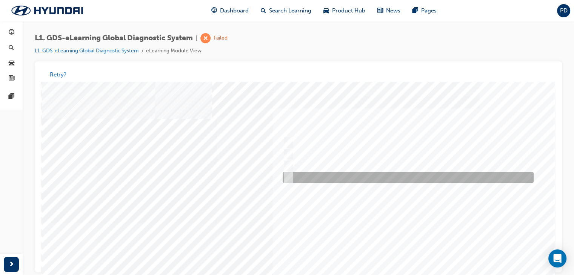
click at [423, 179] on div at bounding box center [406, 177] width 251 height 11
radio input "true"
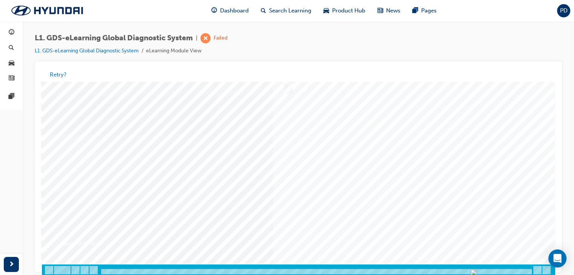
scroll to position [89, 0]
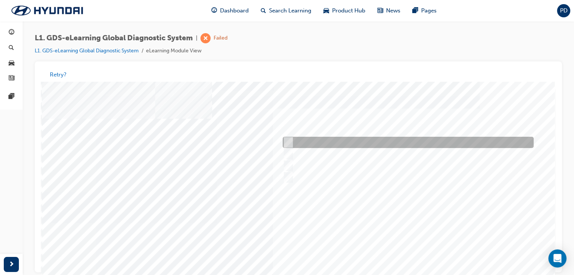
drag, startPoint x: 291, startPoint y: 140, endPoint x: 311, endPoint y: 141, distance: 20.0
click at [292, 140] on div at bounding box center [406, 142] width 251 height 11
radio input "true"
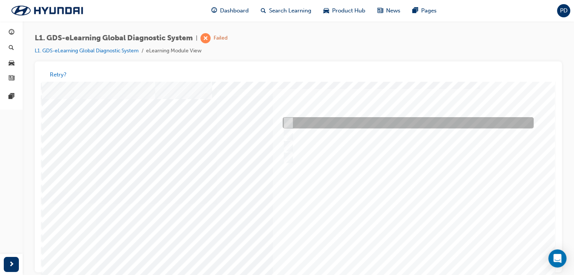
scroll to position [89, 0]
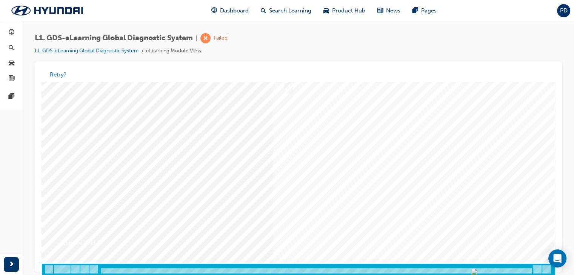
click at [234, 10] on span "Dashboard" at bounding box center [234, 10] width 29 height 9
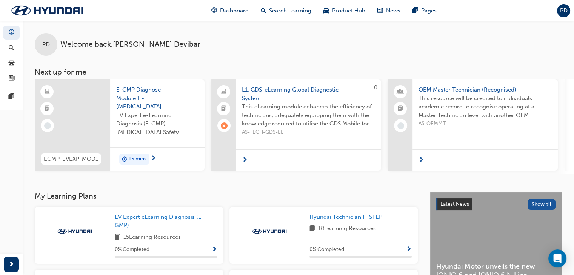
click at [290, 87] on span "L1. GDS-eLearning Global Diagnostic System" at bounding box center [308, 94] width 133 height 17
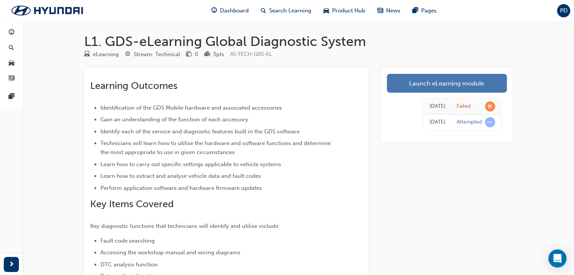
click at [452, 87] on link "Launch eLearning module" at bounding box center [446, 83] width 120 height 19
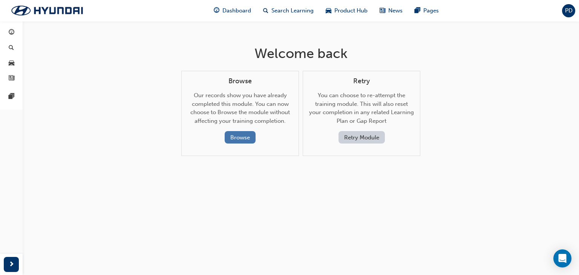
click at [240, 138] on button "Browse" at bounding box center [240, 137] width 31 height 12
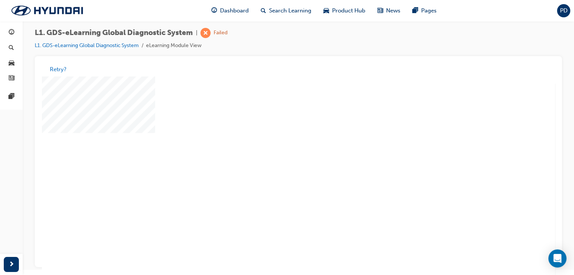
click at [276, 154] on div "play" at bounding box center [276, 154] width 0 height 0
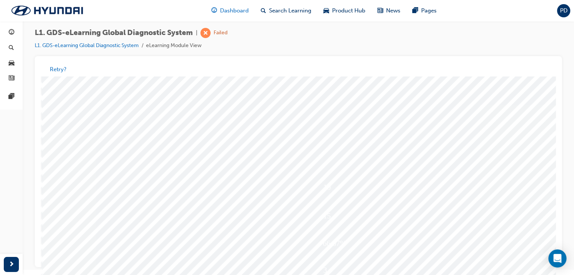
click at [227, 11] on span "Dashboard" at bounding box center [234, 10] width 29 height 9
